Goal: Find specific page/section: Find specific page/section

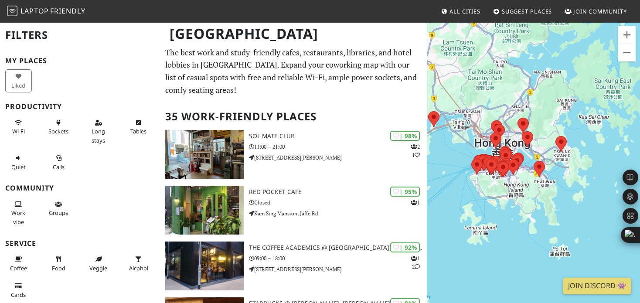
drag, startPoint x: 508, startPoint y: 211, endPoint x: 469, endPoint y: 187, distance: 46.2
click at [469, 187] on div "To navigate, press the arrow keys." at bounding box center [533, 173] width 213 height 303
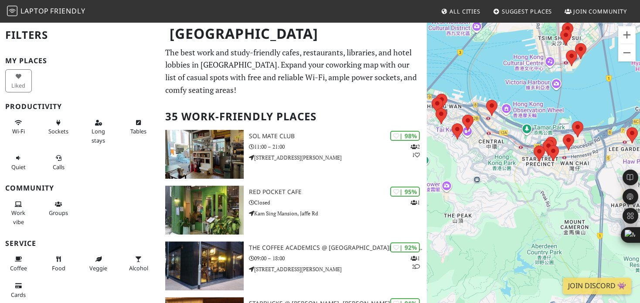
drag, startPoint x: 475, startPoint y: 149, endPoint x: 479, endPoint y: 202, distance: 53.4
click at [478, 202] on div "To navigate, press the arrow keys." at bounding box center [533, 173] width 213 height 303
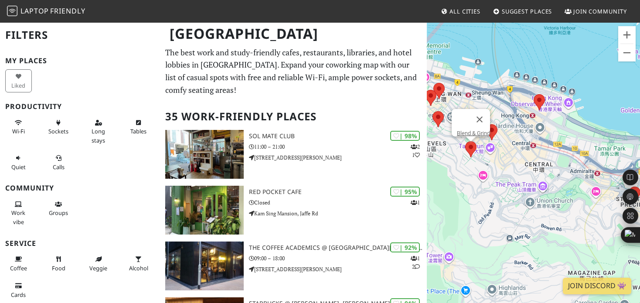
click at [465, 141] on area at bounding box center [465, 141] width 0 height 0
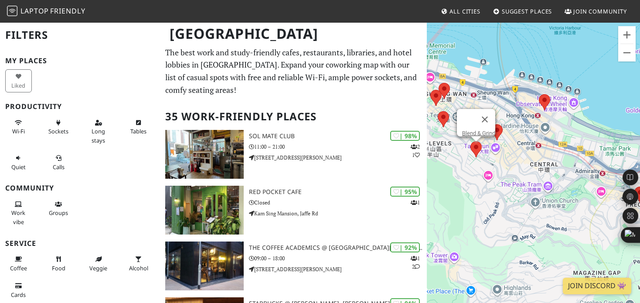
click at [471, 141] on area at bounding box center [471, 141] width 0 height 0
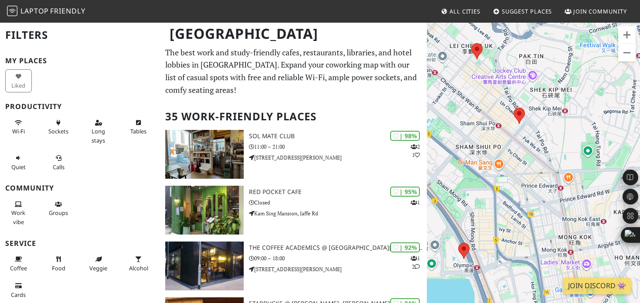
drag, startPoint x: 511, startPoint y: 147, endPoint x: 424, endPoint y: 104, distance: 96.2
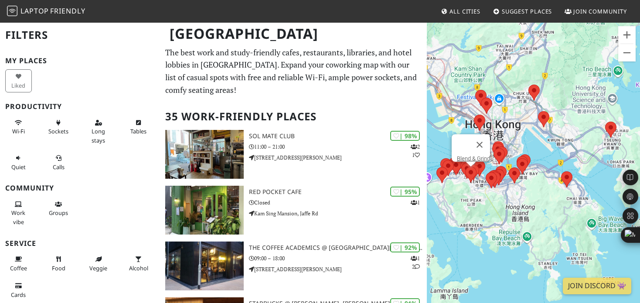
drag, startPoint x: 472, startPoint y: 203, endPoint x: 506, endPoint y: 185, distance: 37.9
click at [506, 185] on div "To navigate, press the arrow keys. Blend & Grind" at bounding box center [533, 173] width 213 height 303
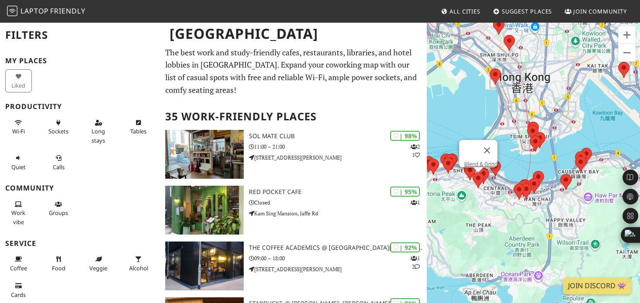
drag, startPoint x: 500, startPoint y: 228, endPoint x: 499, endPoint y: 243, distance: 15.8
click at [499, 244] on div "To navigate, press the arrow keys. Blend & Grind" at bounding box center [533, 173] width 213 height 303
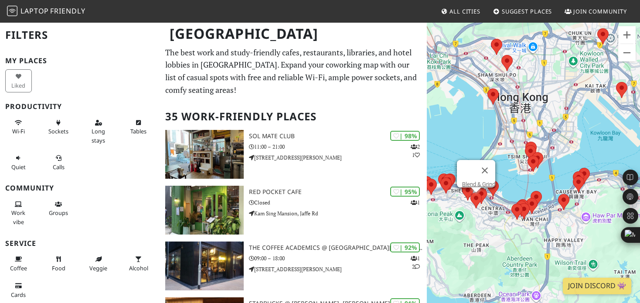
click at [479, 209] on div "To navigate, press the arrow keys. Blend & Grind Blend & Grind" at bounding box center [533, 173] width 213 height 303
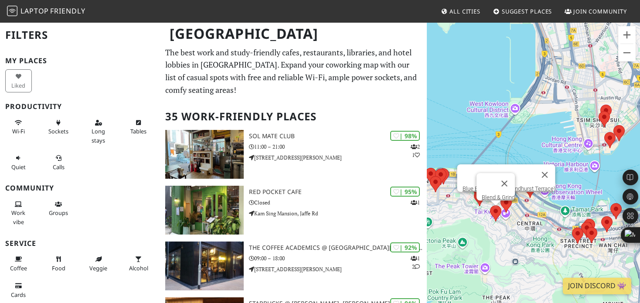
click at [501, 197] on area at bounding box center [501, 197] width 0 height 0
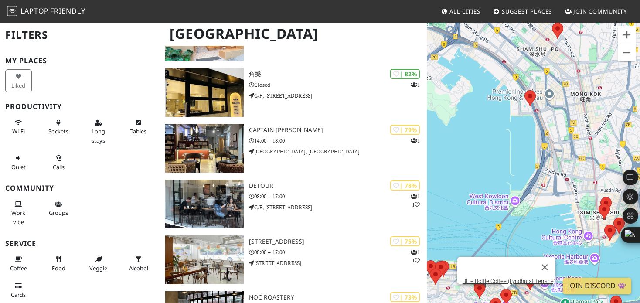
scroll to position [654, 0]
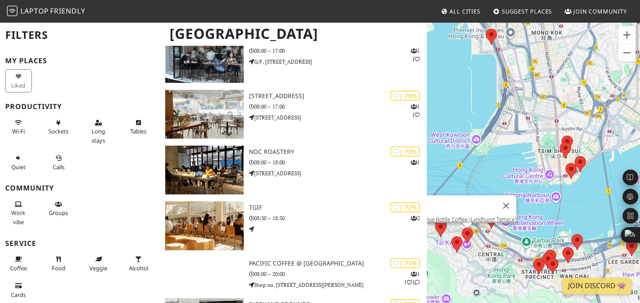
drag, startPoint x: 537, startPoint y: 185, endPoint x: 483, endPoint y: 116, distance: 87.4
click at [490, 112] on div "To navigate, press the arrow keys. Blue Bottle Coffee (Lyndhurst Terrace)" at bounding box center [533, 173] width 213 height 303
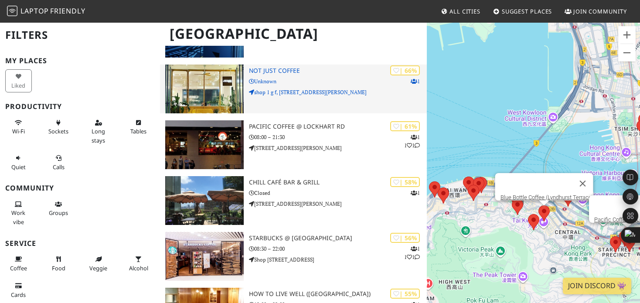
scroll to position [1003, 0]
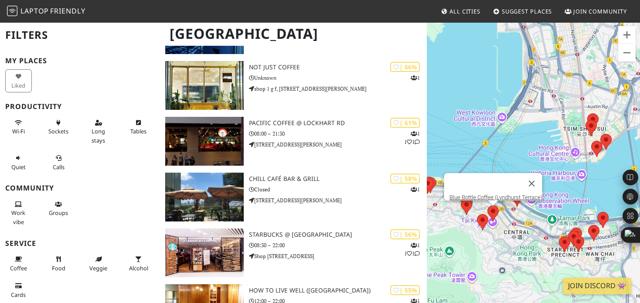
click at [462, 210] on img at bounding box center [466, 207] width 11 height 16
click at [461, 199] on area at bounding box center [461, 199] width 0 height 0
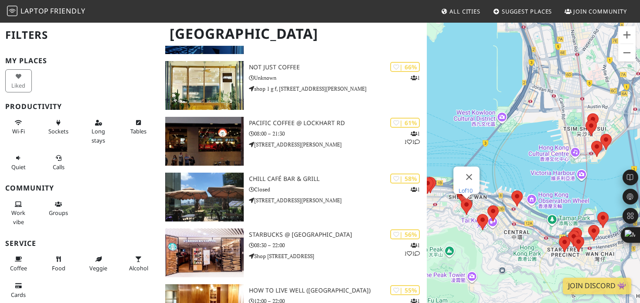
click at [463, 188] on link "Lof10" at bounding box center [466, 191] width 14 height 7
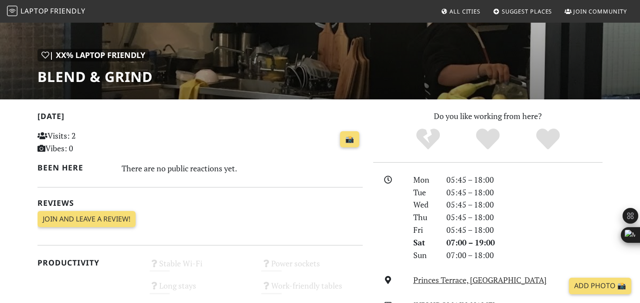
scroll to position [131, 0]
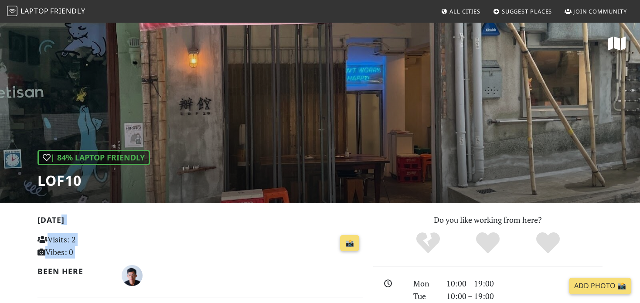
drag, startPoint x: 253, startPoint y: 237, endPoint x: 223, endPoint y: 202, distance: 46.1
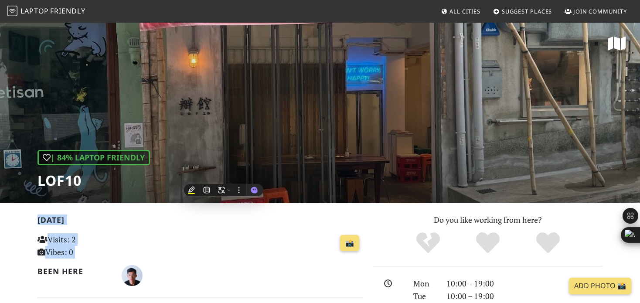
click at [249, 246] on div "📸" at bounding box center [256, 244] width 213 height 24
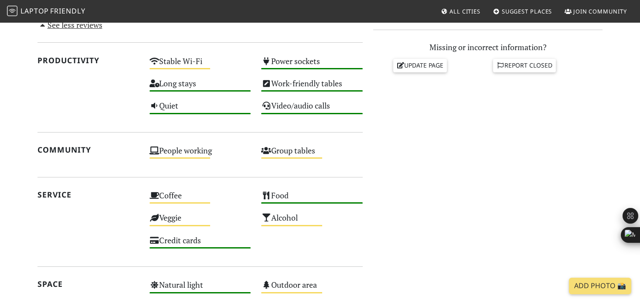
scroll to position [480, 0]
